Goal: Transaction & Acquisition: Download file/media

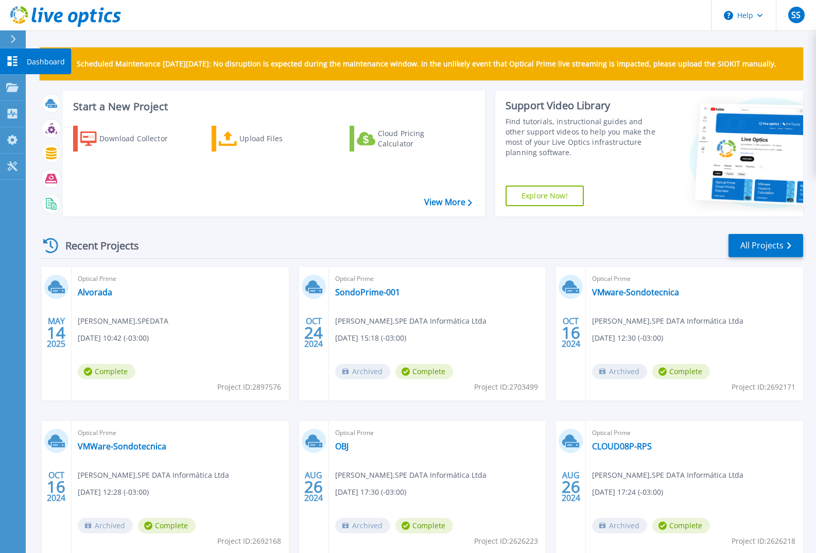
click at [48, 59] on p "Dashboard" at bounding box center [46, 61] width 38 height 27
click at [128, 144] on div "Download Collector" at bounding box center [140, 138] width 82 height 21
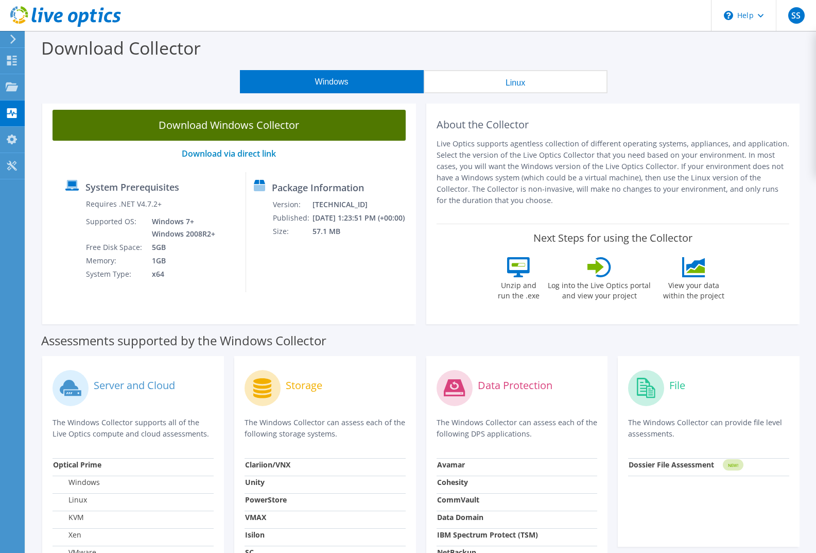
click at [221, 122] on link "Download Windows Collector" at bounding box center [229, 125] width 353 height 31
